Goal: Register for event/course

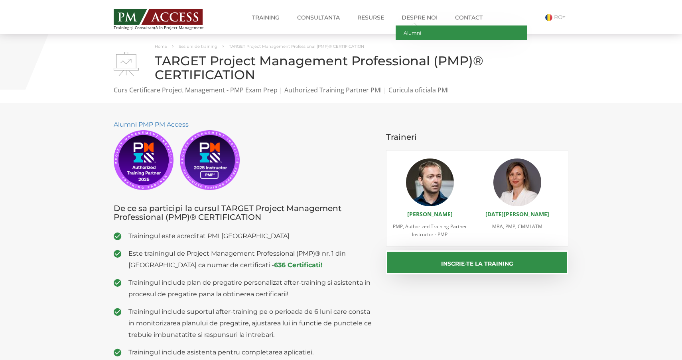
click at [419, 35] on link "Alumni" at bounding box center [461, 33] width 132 height 15
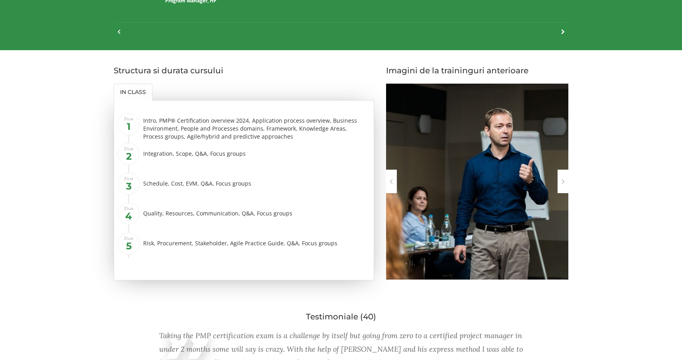
scroll to position [1054, 0]
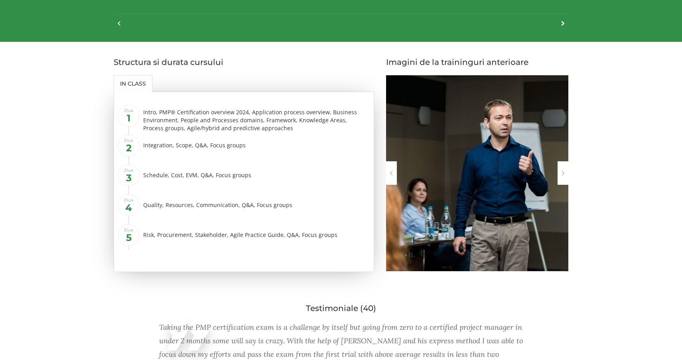
click at [563, 172] on div at bounding box center [562, 173] width 11 height 24
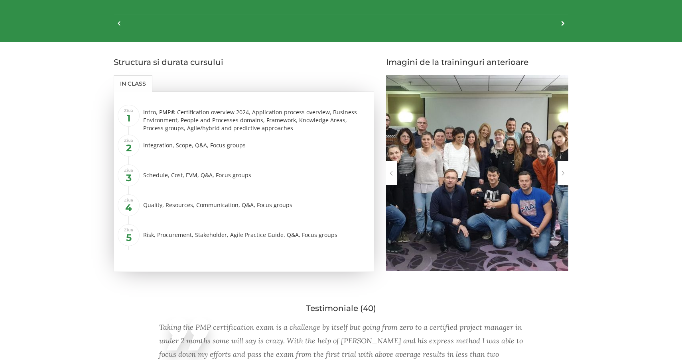
click at [561, 168] on div at bounding box center [562, 173] width 11 height 24
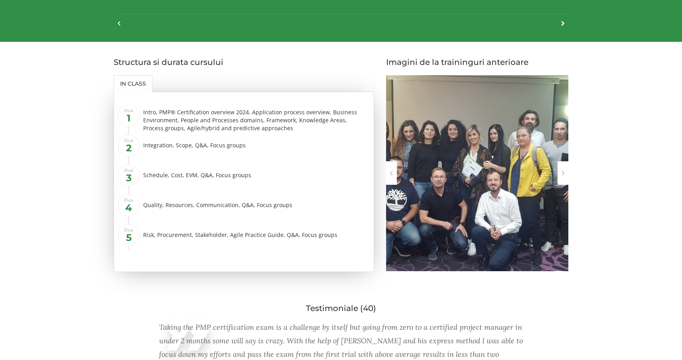
click at [561, 168] on div at bounding box center [562, 173] width 11 height 24
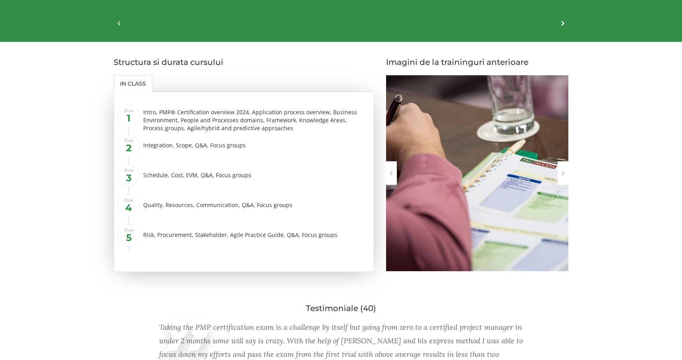
click at [561, 168] on div at bounding box center [562, 173] width 11 height 24
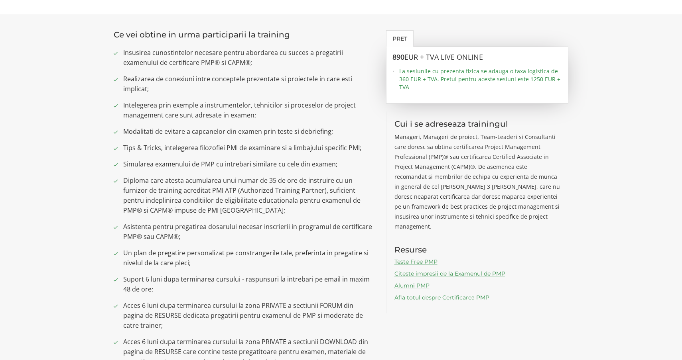
scroll to position [302, 0]
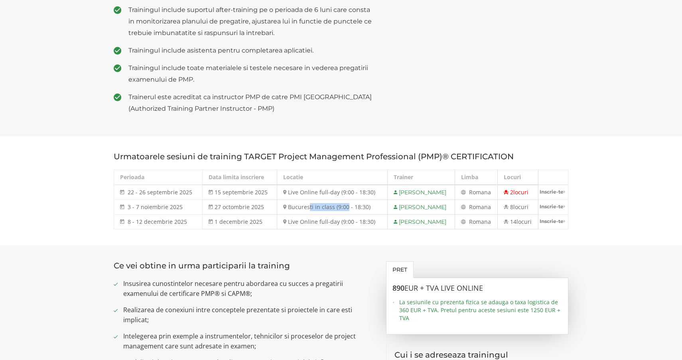
drag, startPoint x: 304, startPoint y: 211, endPoint x: 338, endPoint y: 211, distance: 34.7
click at [338, 211] on td "Bucuresti in class (9:00 - 18:30)" at bounding box center [332, 207] width 110 height 15
click at [343, 210] on td "Bucuresti in class (9:00 - 18:30)" at bounding box center [332, 207] width 110 height 15
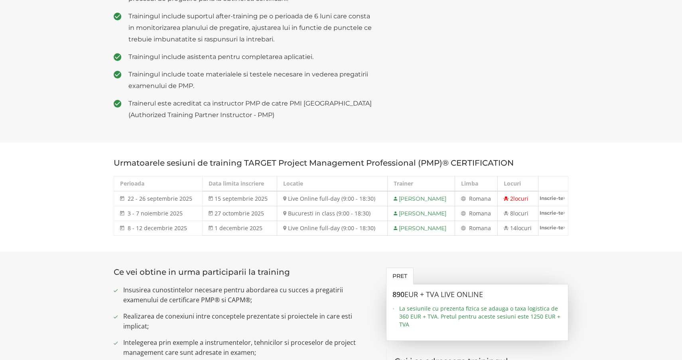
scroll to position [294, 0]
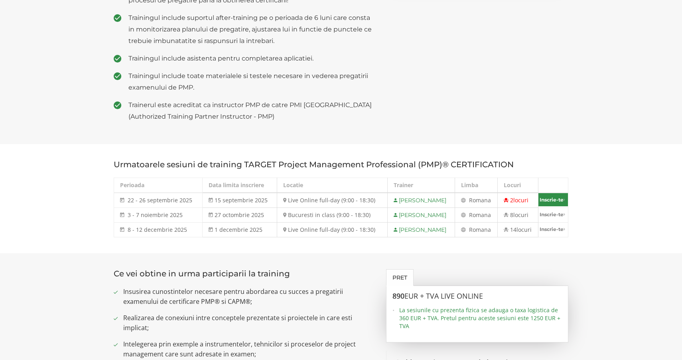
click at [550, 202] on link "Inscrie-te" at bounding box center [552, 199] width 29 height 13
select select "Live Online full-day (9:00 - 18:30) - 22 septembrie - 26 septembrie 2025"
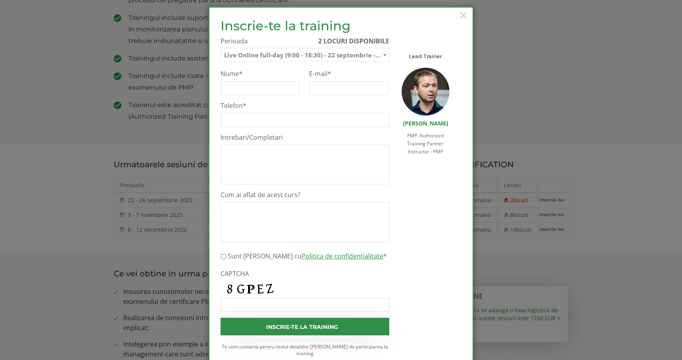
scroll to position [6, 0]
click at [364, 55] on span "Live Online full-day (9:00 - 18:30) - 22 septembrie - 26 septembrie 2025" at bounding box center [305, 56] width 168 height 14
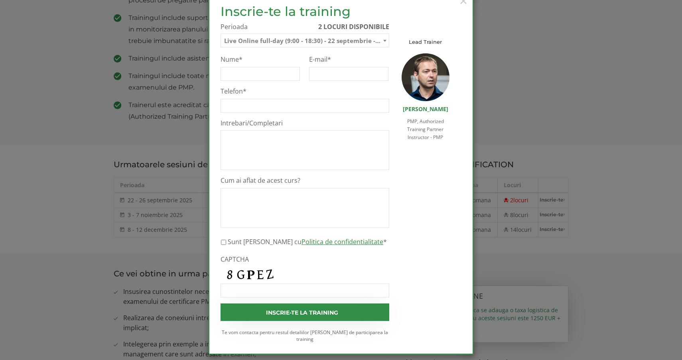
scroll to position [0, 0]
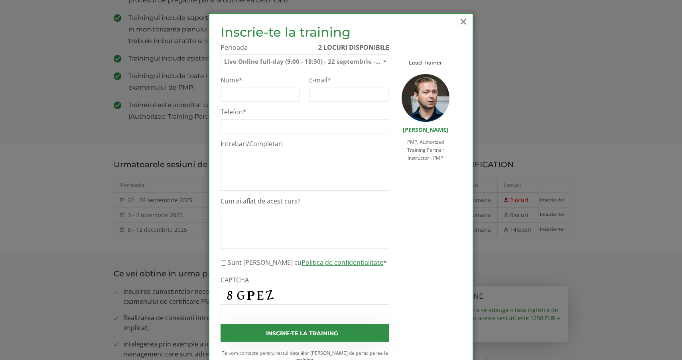
click at [463, 18] on span "×" at bounding box center [463, 21] width 10 height 22
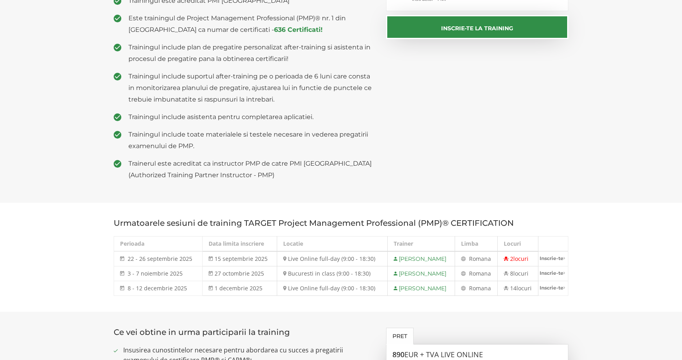
scroll to position [257, 0]
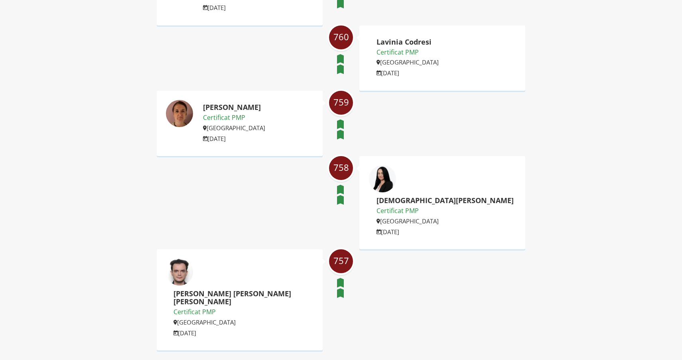
scroll to position [1219, 0]
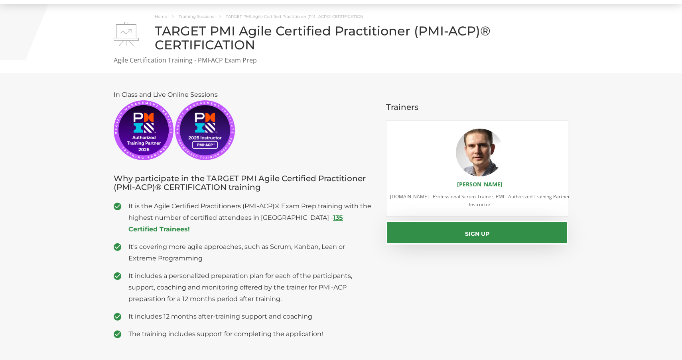
scroll to position [29, 0]
